Goal: Task Accomplishment & Management: Manage account settings

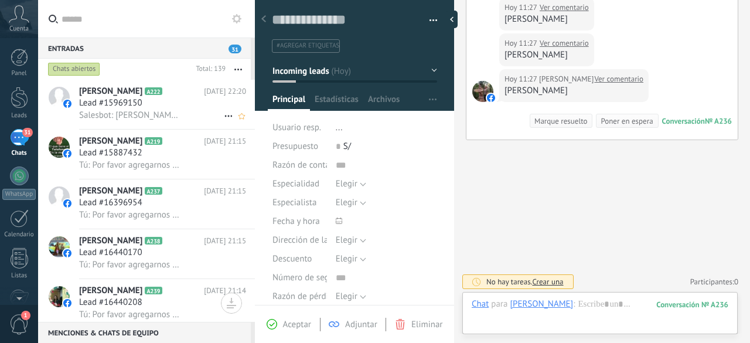
click at [124, 119] on span "Salesbot: [PERSON_NAME], ¿quieres recibir novedades y promociones de la Escuela…" at bounding box center [130, 115] width 103 height 11
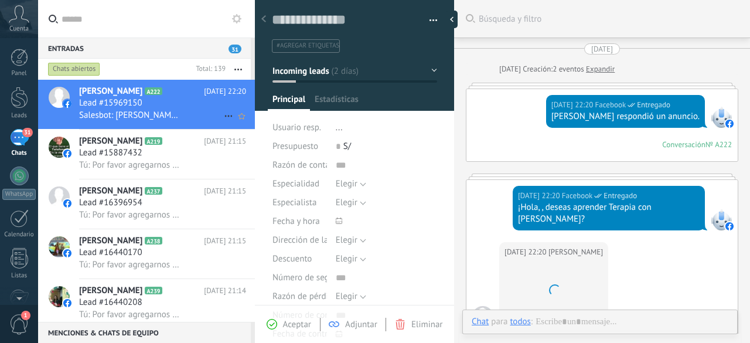
type textarea "**********"
